Goal: Task Accomplishment & Management: Manage account settings

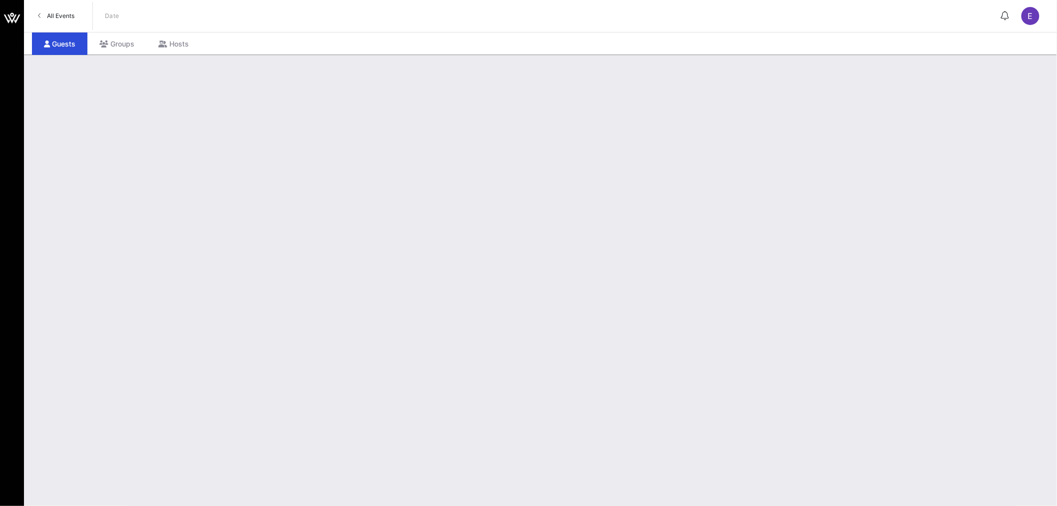
click at [55, 20] on link "All Events" at bounding box center [56, 16] width 48 height 16
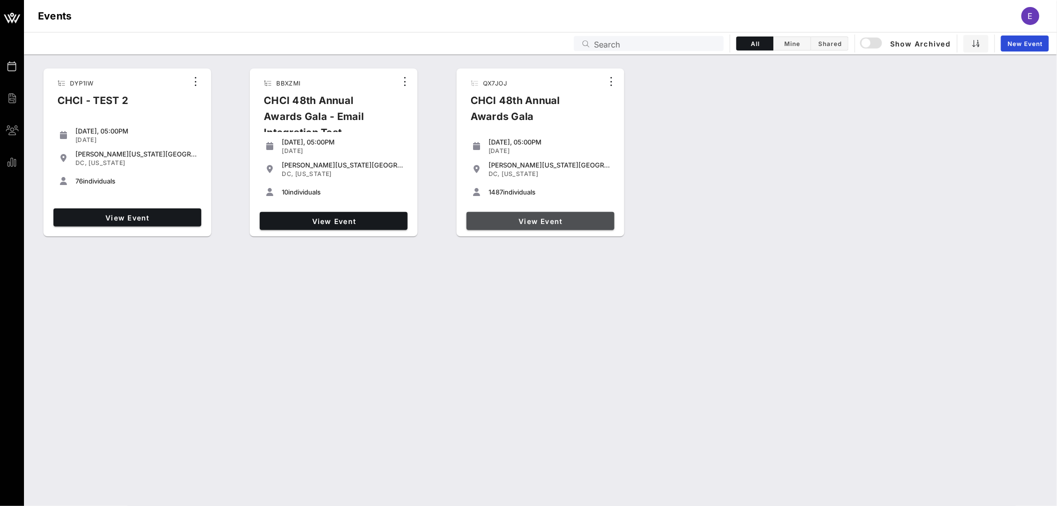
click at [545, 227] on link "View Event" at bounding box center [541, 221] width 148 height 18
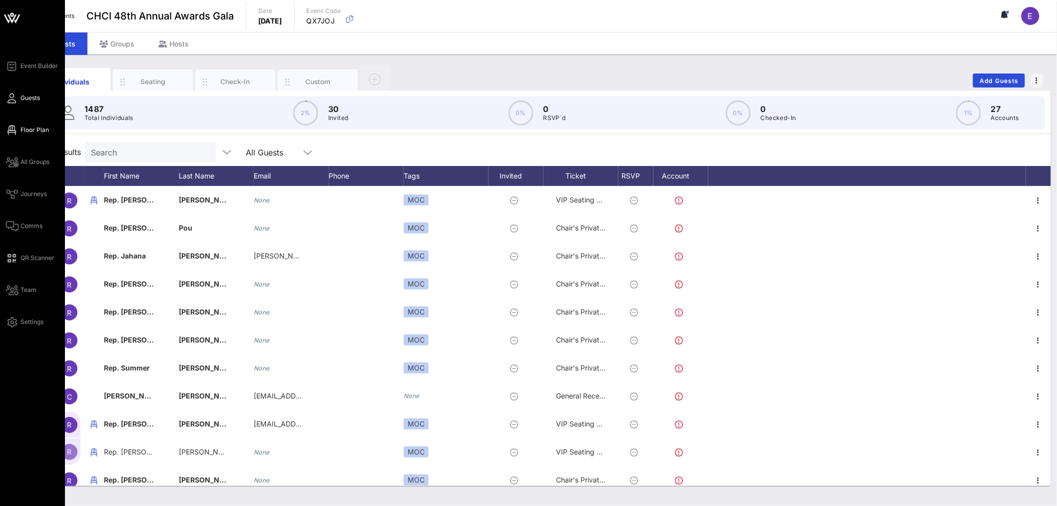
drag, startPoint x: 37, startPoint y: 131, endPoint x: 221, endPoint y: 216, distance: 202.5
click at [36, 131] on span "Floor Plan" at bounding box center [34, 129] width 28 height 9
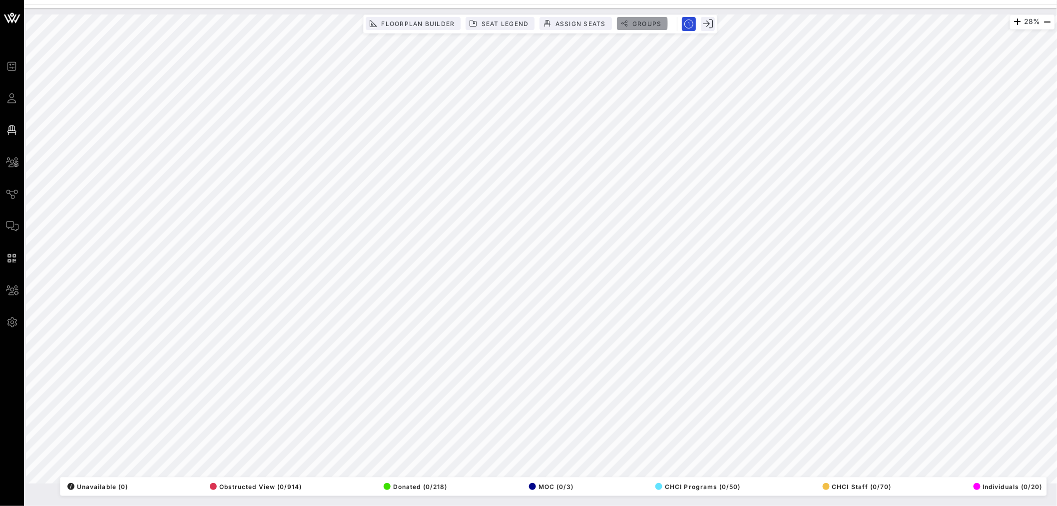
click at [640, 25] on span "Groups" at bounding box center [647, 23] width 30 height 7
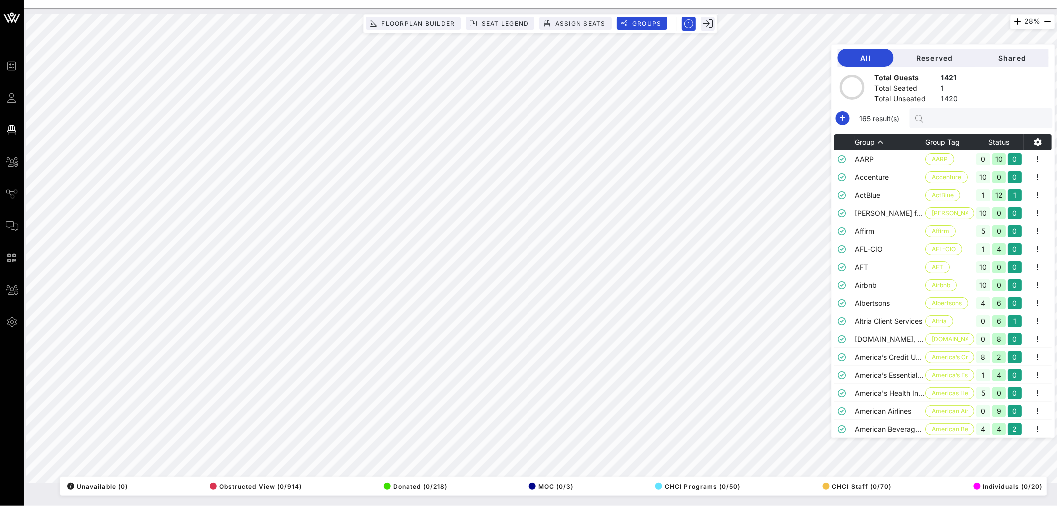
click at [952, 117] on input "text" at bounding box center [986, 118] width 117 height 13
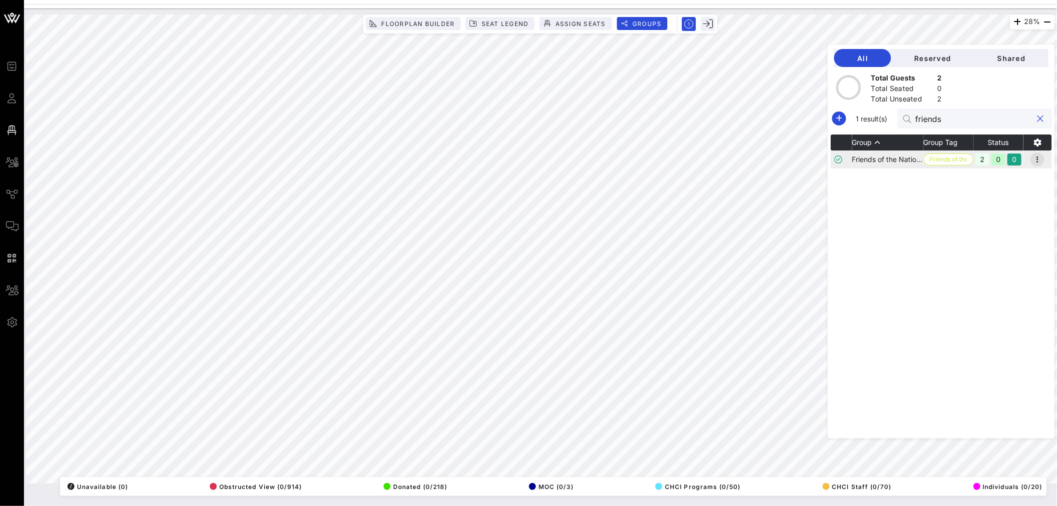
type input "friends"
click at [1039, 152] on button "button" at bounding box center [1037, 159] width 14 height 14
click at [1022, 178] on div "Edit" at bounding box center [1025, 176] width 31 height 8
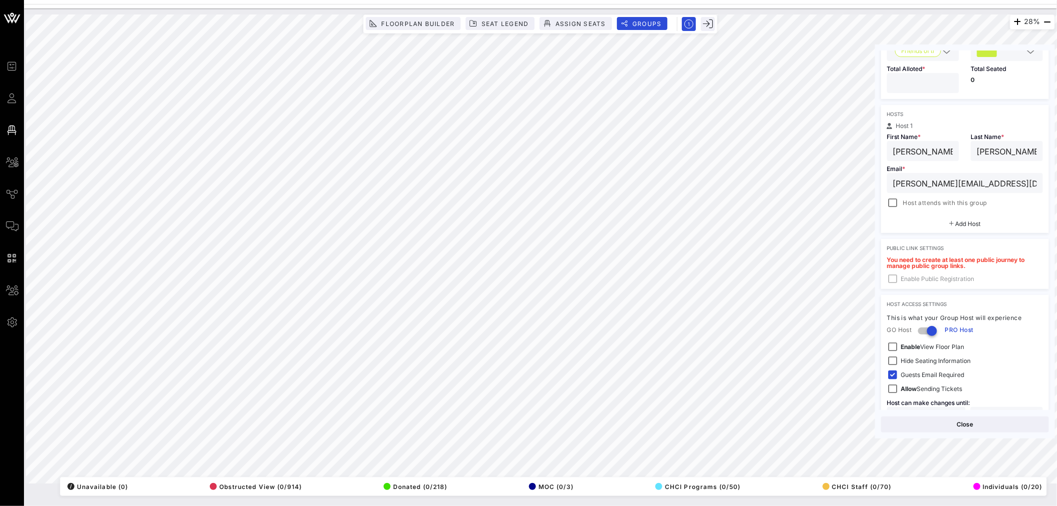
scroll to position [143, 0]
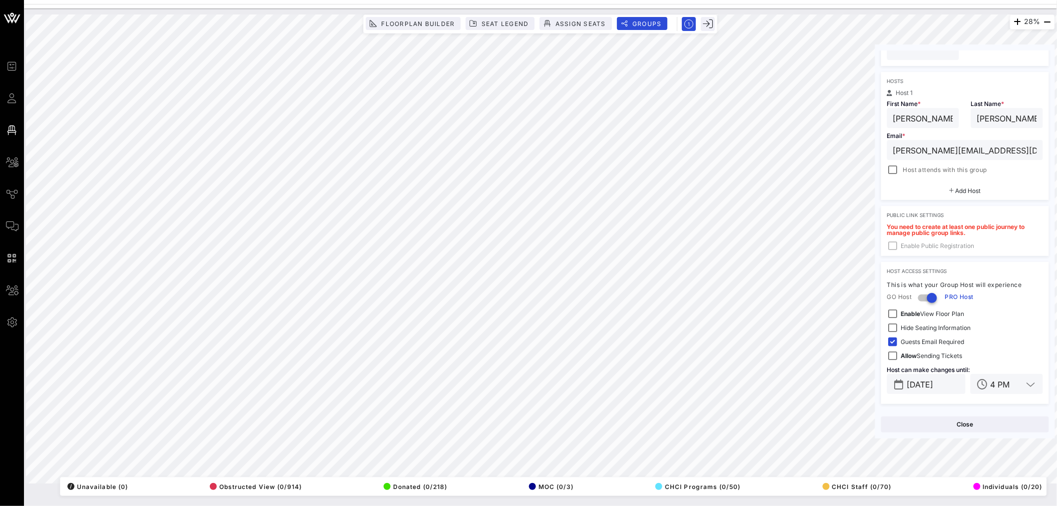
click at [1051, 251] on div "28% Floorplan Builder Seat Legend Assign Seats Groups Exit Group Settings Share…" at bounding box center [540, 248] width 1029 height 469
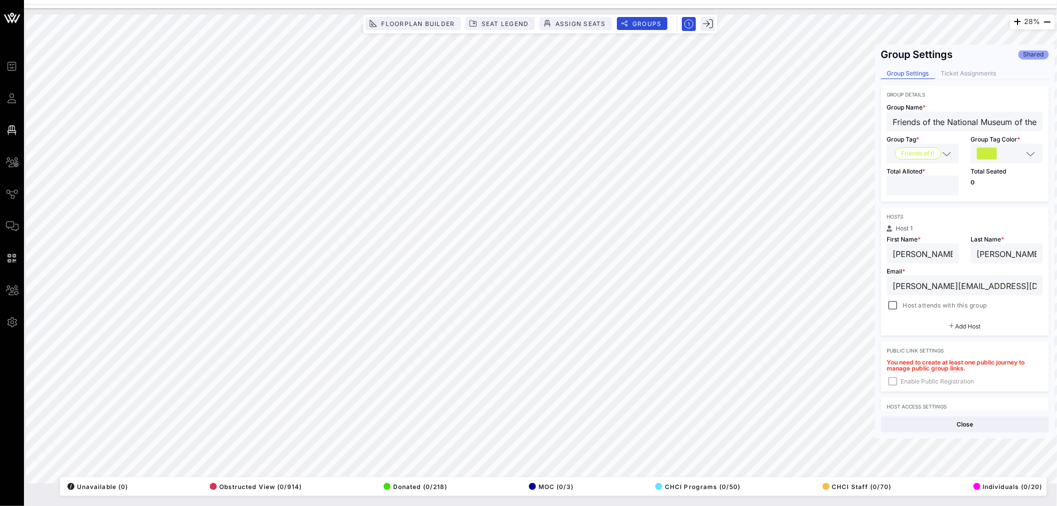
scroll to position [0, 0]
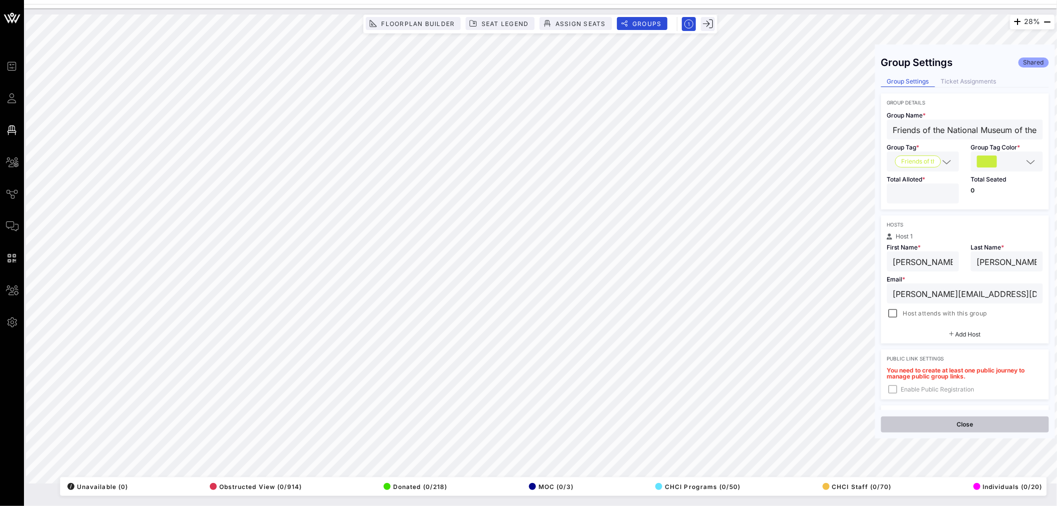
click at [957, 427] on button "Close" at bounding box center [965, 424] width 168 height 16
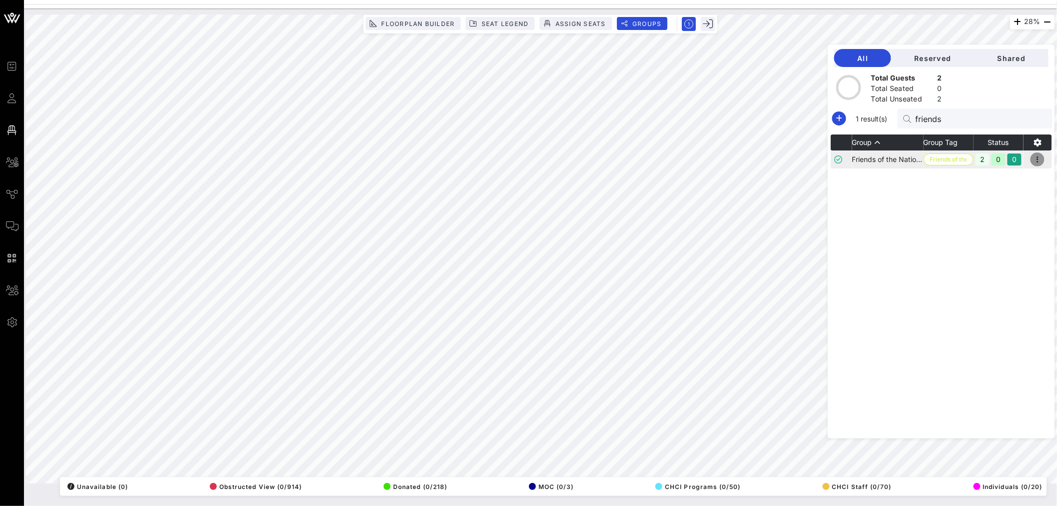
click at [1040, 161] on icon "button" at bounding box center [1037, 159] width 12 height 12
click at [1022, 193] on div "Resend" at bounding box center [1025, 196] width 31 height 8
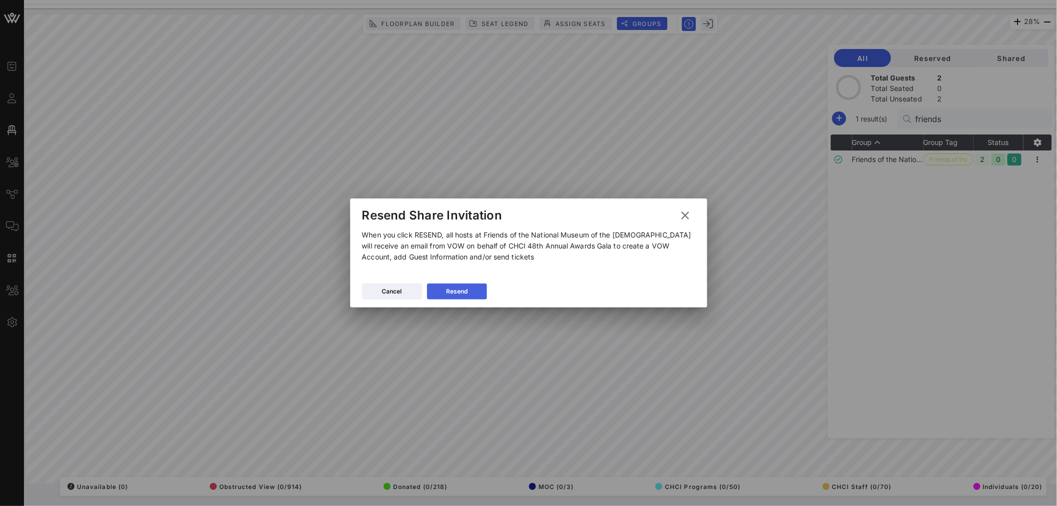
click at [470, 291] on button "Resend" at bounding box center [457, 291] width 60 height 16
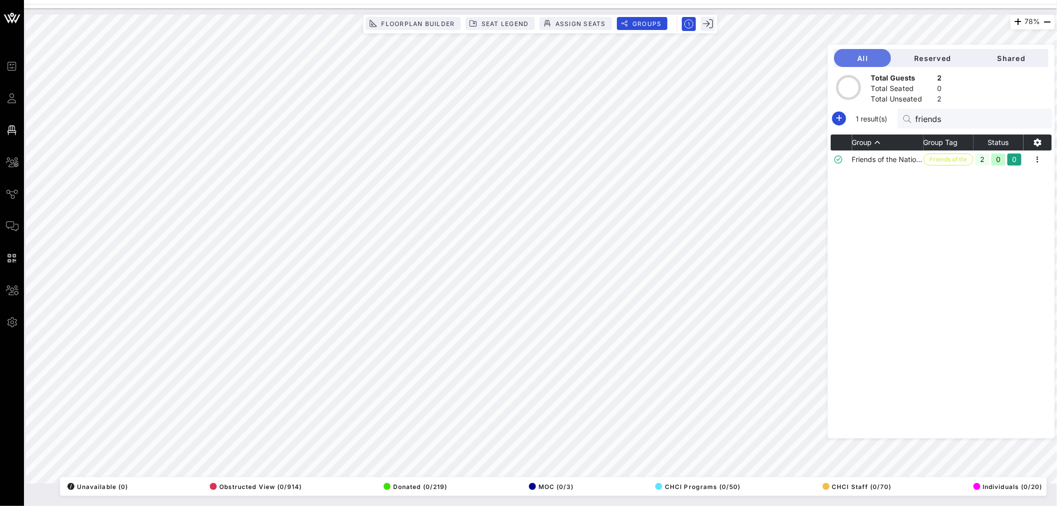
click at [870, 57] on span "All" at bounding box center [862, 58] width 41 height 8
click at [945, 115] on input "friends" at bounding box center [974, 118] width 117 height 13
type input "visa"
click at [1038, 156] on icon "button" at bounding box center [1037, 159] width 12 height 12
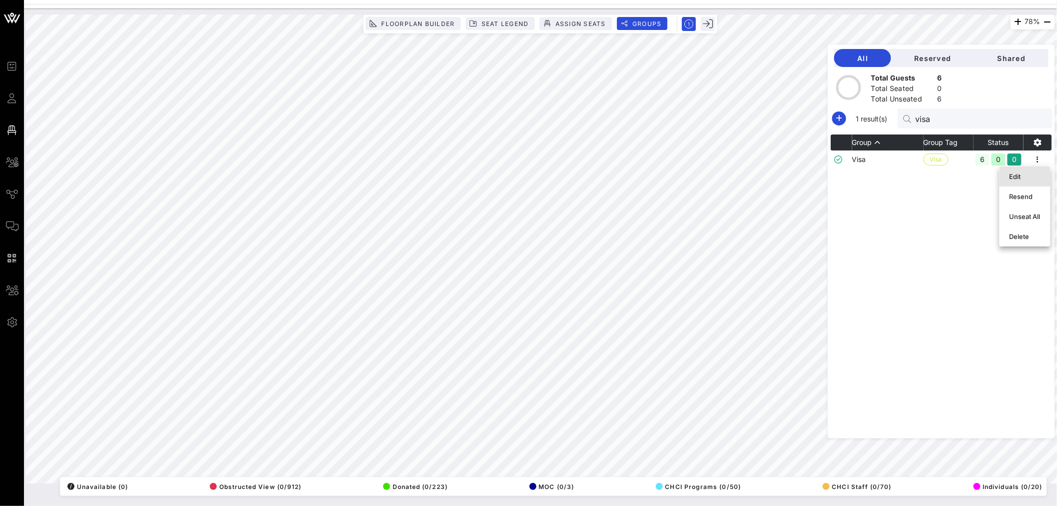
click at [1018, 176] on div "Edit" at bounding box center [1025, 176] width 31 height 8
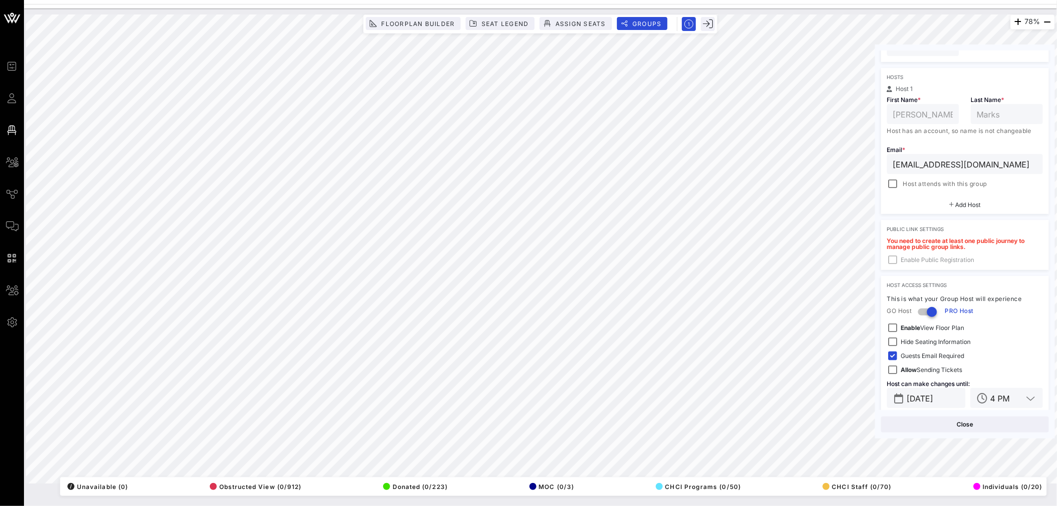
scroll to position [155, 0]
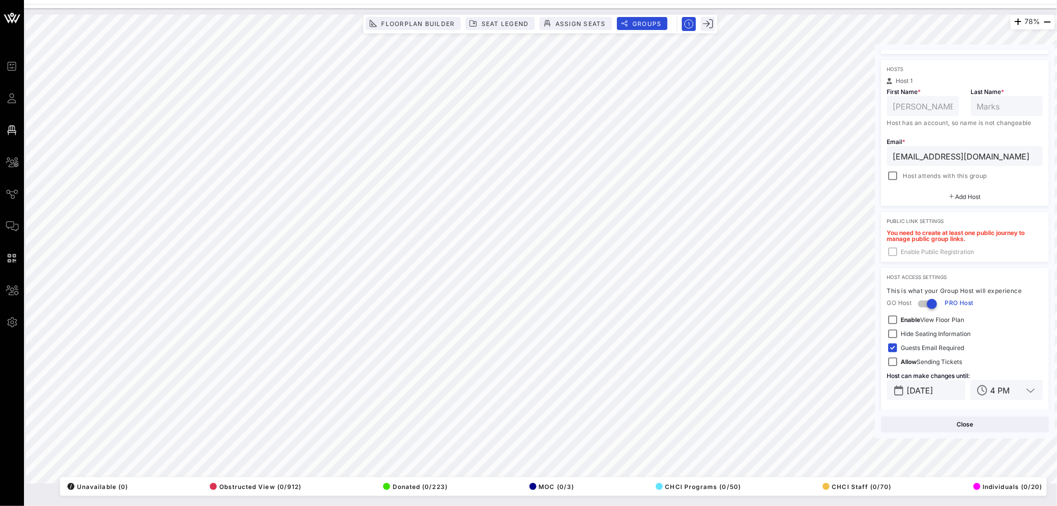
click at [959, 194] on span "Add Host" at bounding box center [968, 196] width 25 height 7
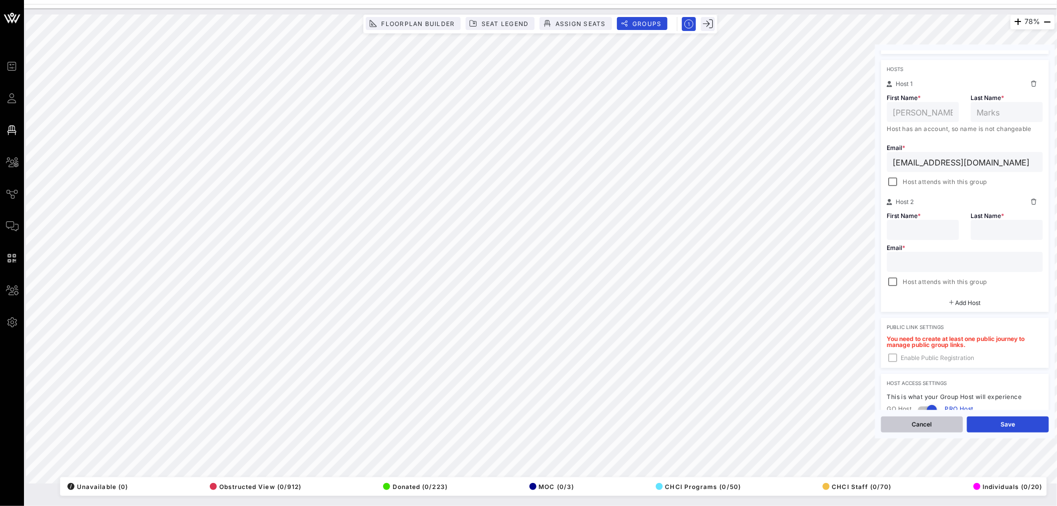
click at [924, 425] on button "Cancel" at bounding box center [922, 424] width 82 height 16
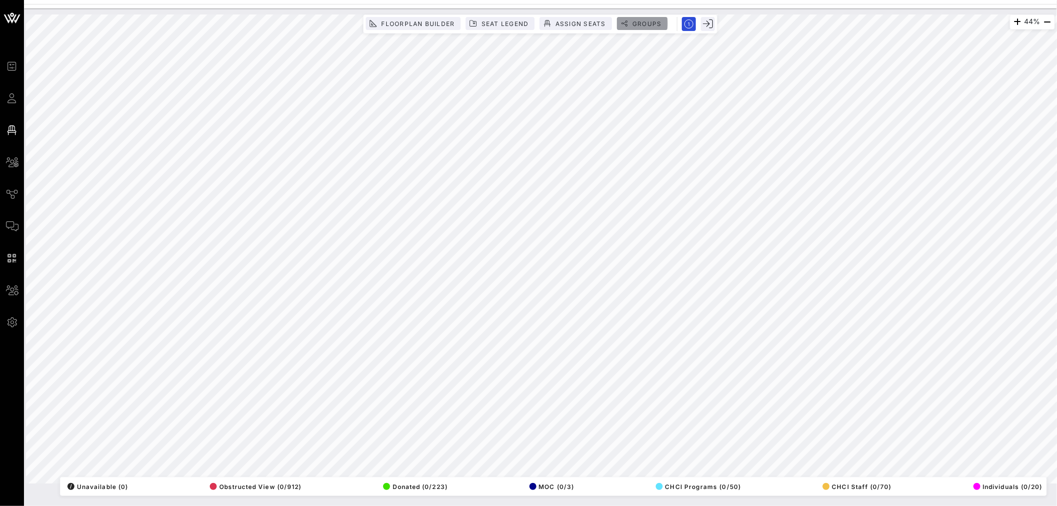
click at [636, 23] on span "Groups" at bounding box center [647, 23] width 30 height 7
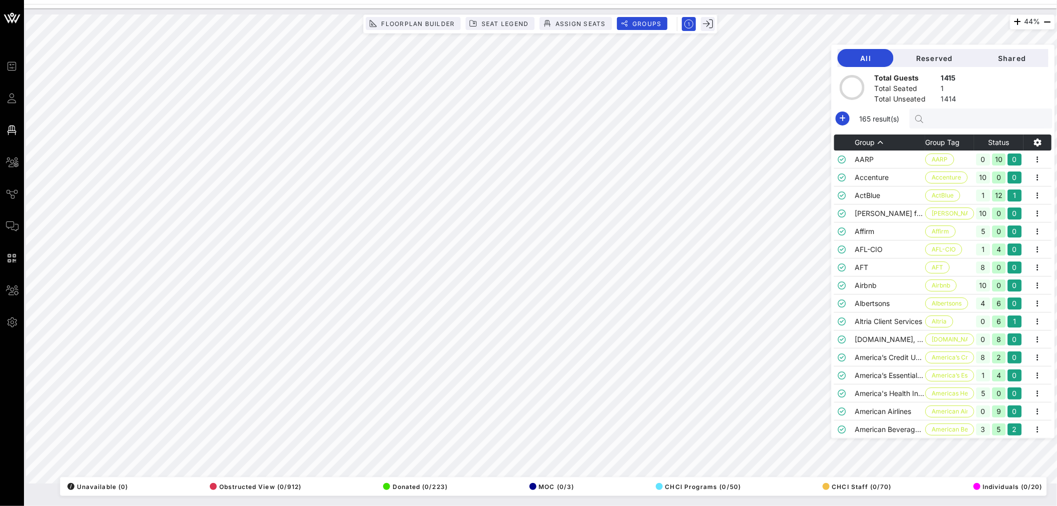
click at [960, 117] on input "text" at bounding box center [986, 118] width 117 height 13
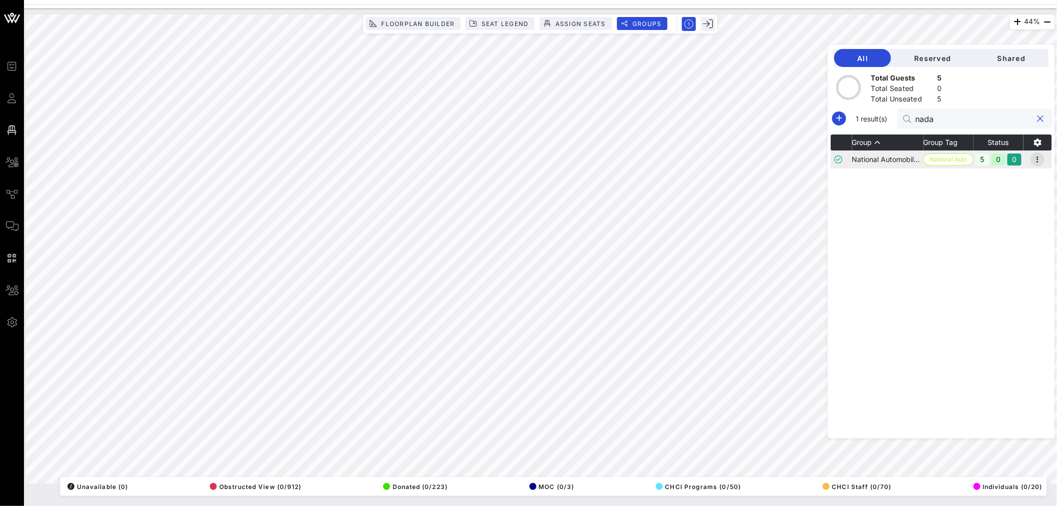
type input "nada"
click at [1043, 155] on icon "button" at bounding box center [1037, 159] width 12 height 12
click at [1018, 175] on div "Edit" at bounding box center [1025, 176] width 31 height 8
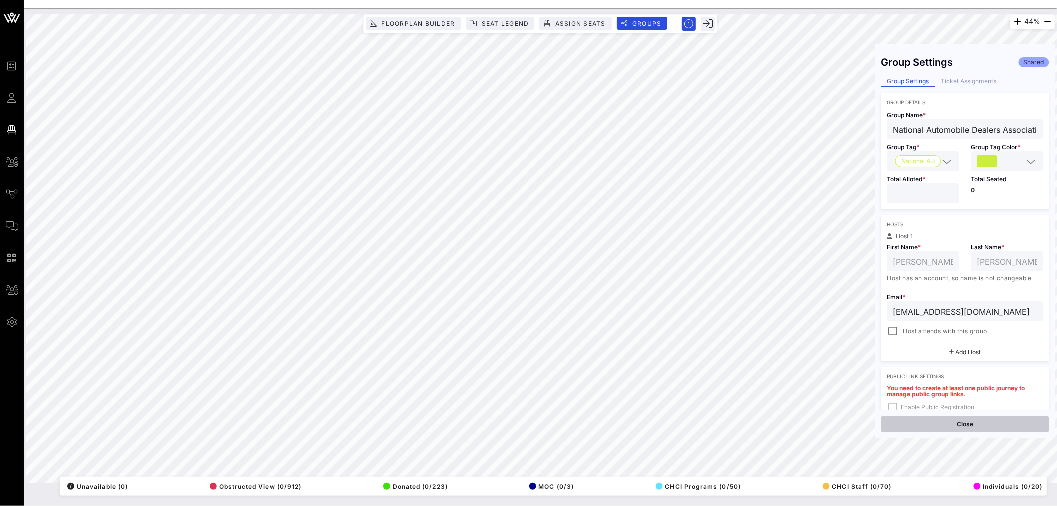
click at [970, 424] on button "Close" at bounding box center [965, 424] width 168 height 16
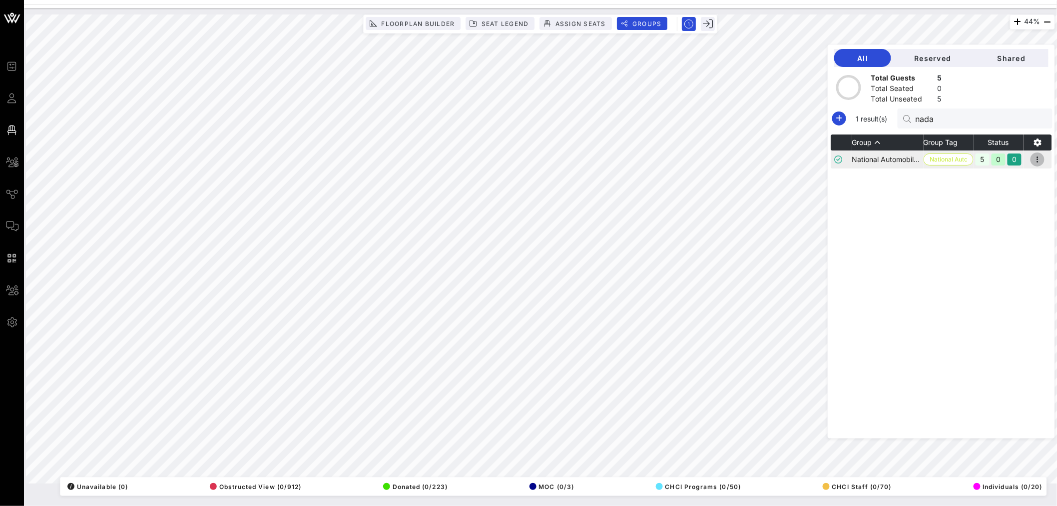
click at [1039, 157] on icon "button" at bounding box center [1037, 159] width 12 height 12
click at [1026, 196] on div "Resend" at bounding box center [1025, 196] width 31 height 8
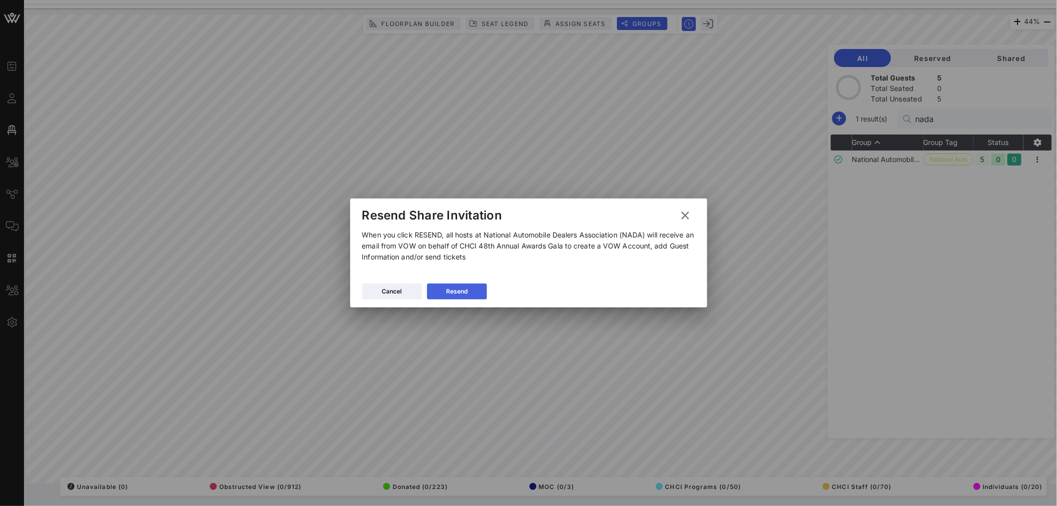
click at [461, 290] on button "Resend" at bounding box center [457, 291] width 60 height 16
